Goal: Information Seeking & Learning: Find specific fact

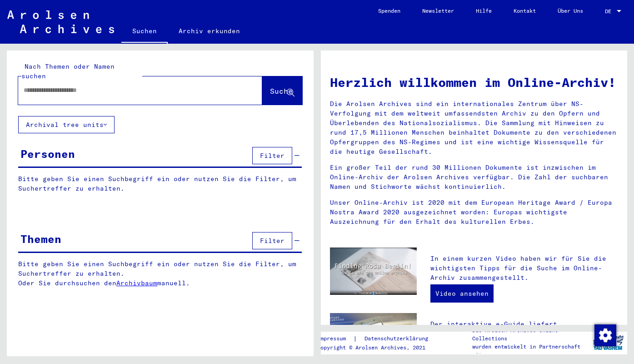
type input "**********"
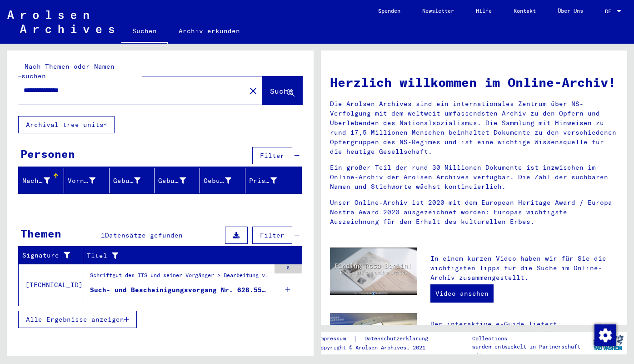
click at [166, 285] on div "Such- und Bescheinigungsvorgang Nr. 628.551 für [PERSON_NAME] geboren [DEMOGRAP…" at bounding box center [180, 290] width 180 height 10
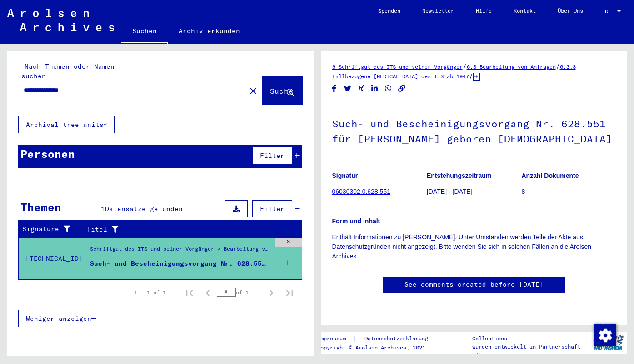
click at [354, 190] on link "06030302.0.628.551" at bounding box center [361, 191] width 58 height 7
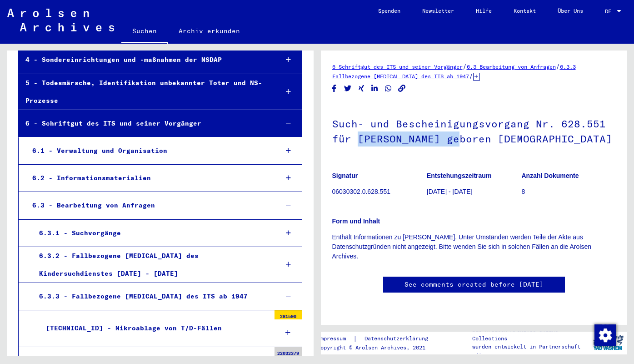
drag, startPoint x: 457, startPoint y: 139, endPoint x: 358, endPoint y: 136, distance: 98.8
click at [358, 136] on h1 "Such- und Bescheinigungsvorgang Nr. 628.551 für [PERSON_NAME] geboren [DEMOGRAP…" at bounding box center [474, 130] width 284 height 55
copy h1 "[PERSON_NAME]"
